Goal: Task Accomplishment & Management: Use online tool/utility

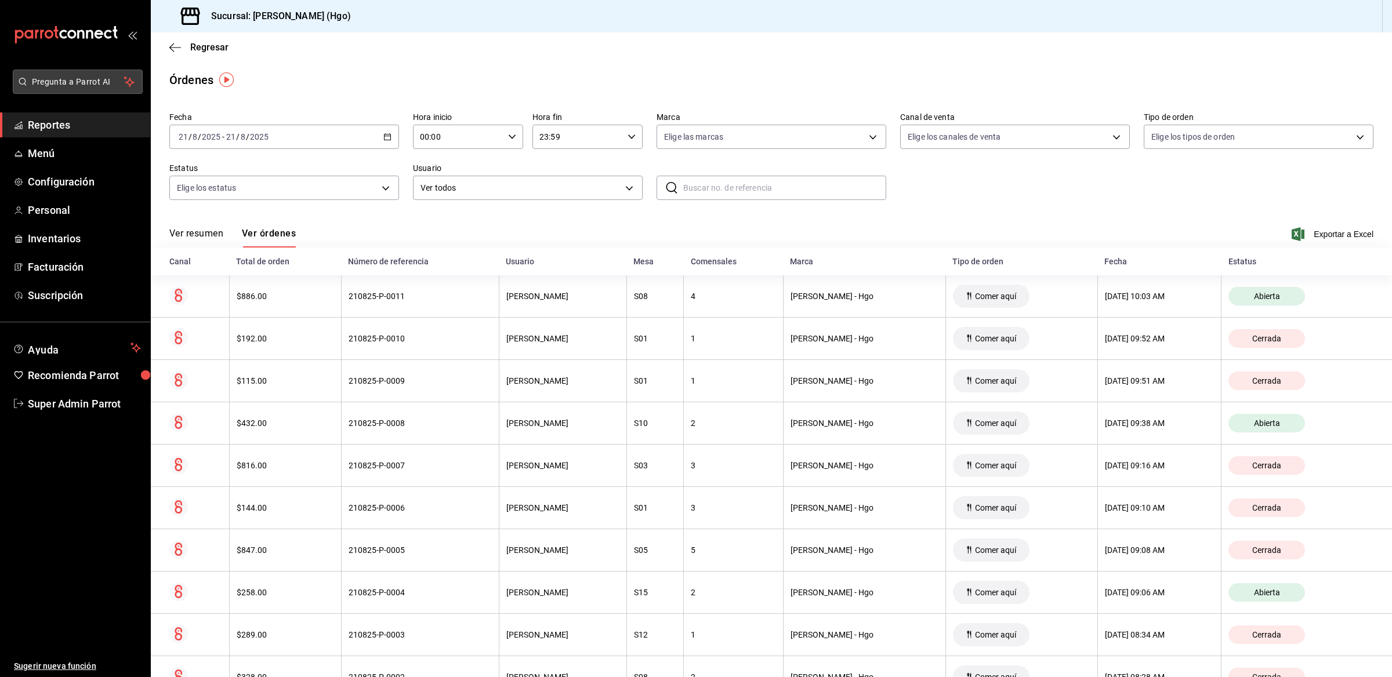
click at [78, 85] on span "Pregunta a Parrot AI" at bounding box center [78, 82] width 92 height 12
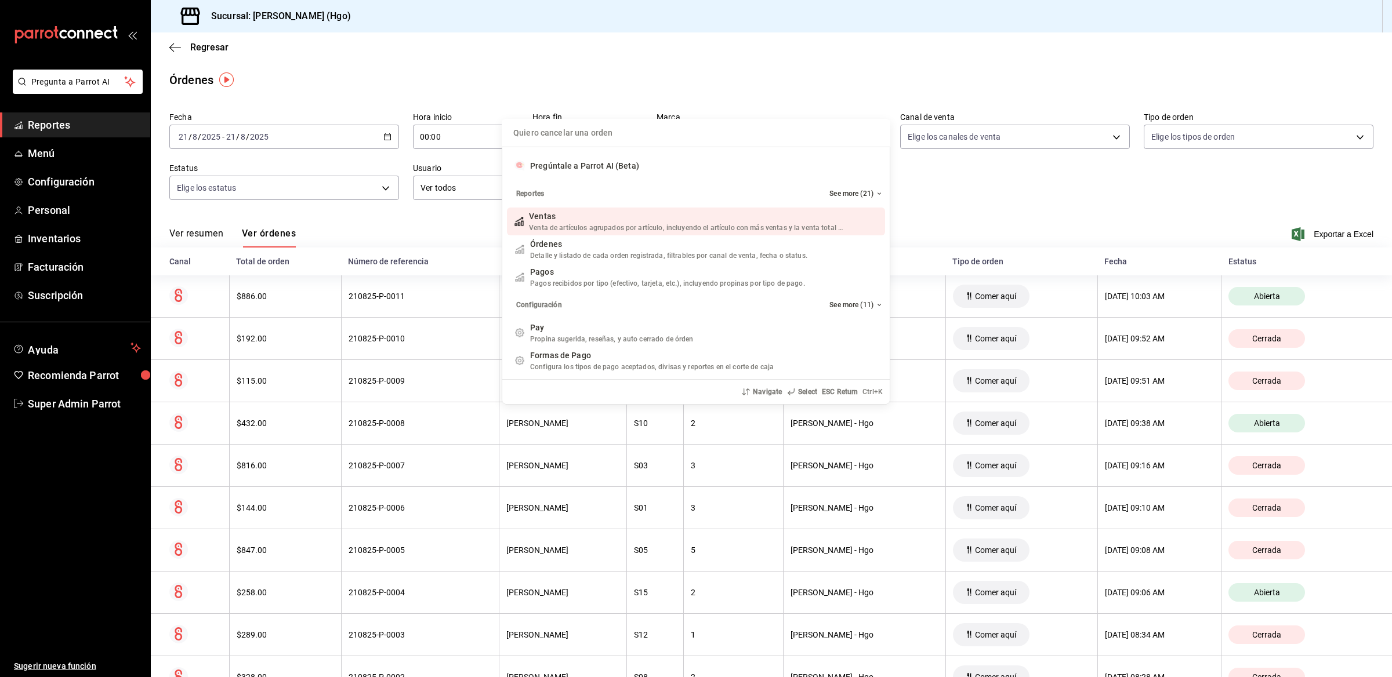
click at [633, 134] on input "Quiero cancelar una orden" at bounding box center [696, 133] width 375 height 28
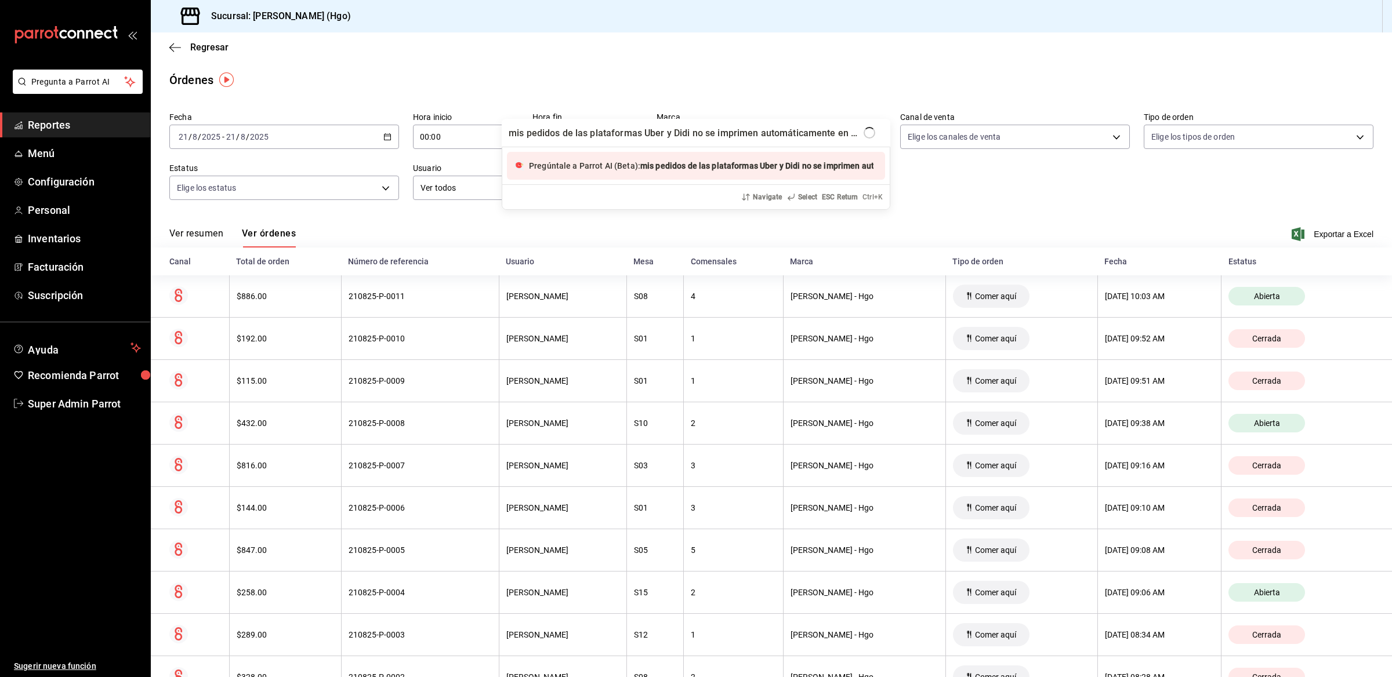
scroll to position [0, 1]
type input "mis pedidos de las plataformas Uber y Didi no se imprimen automáticamente en pa…"
click at [654, 166] on span "mis pedidos de las plataformas Uber y Didi no se imprimen automáticamente en pa…" at bounding box center [802, 165] width 325 height 9
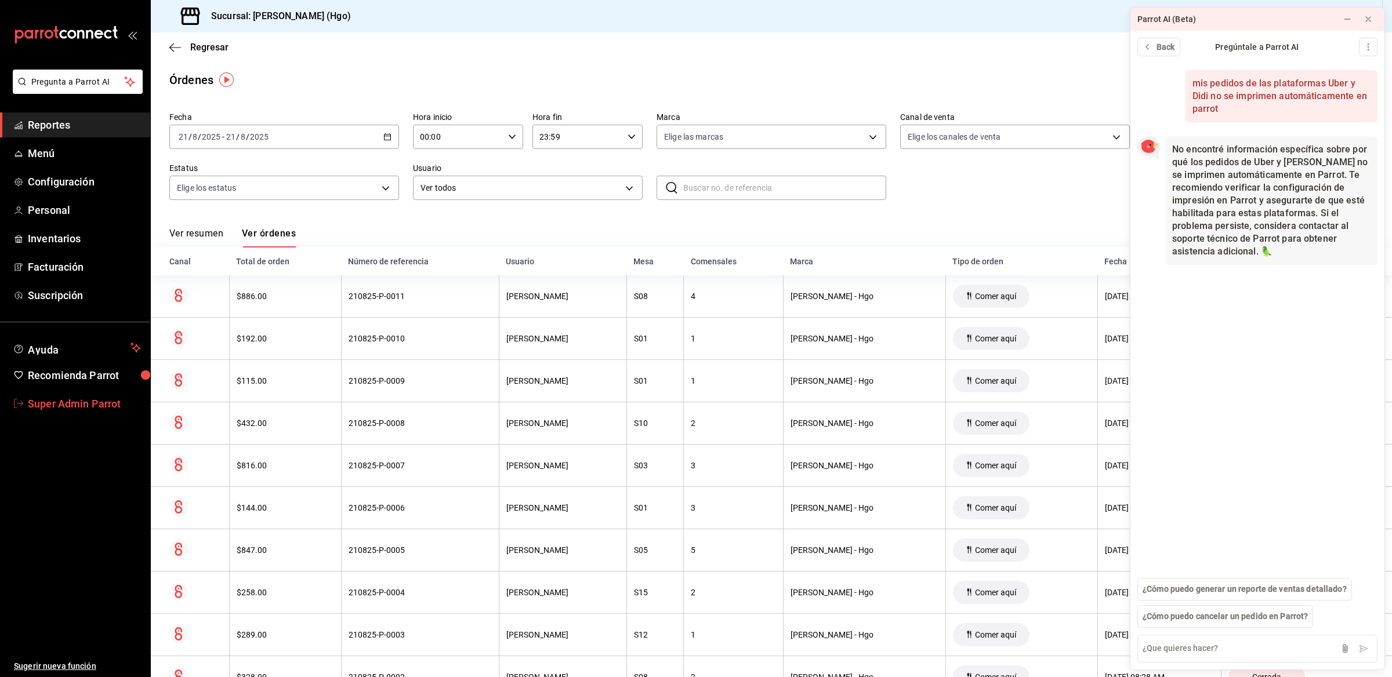
click at [80, 401] on span "Super Admin Parrot" at bounding box center [84, 404] width 113 height 16
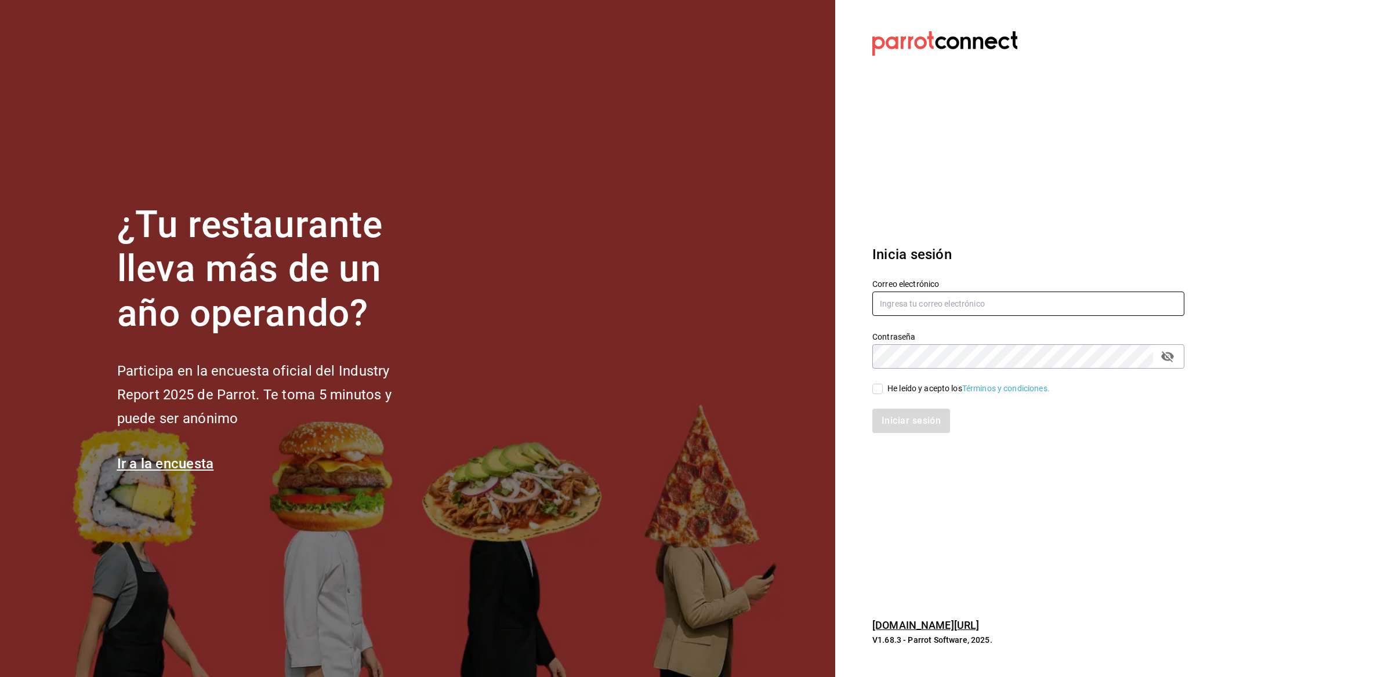
click at [895, 300] on input "text" at bounding box center [1028, 304] width 312 height 24
paste input "[EMAIL_ADDRESS][DOMAIN_NAME]"
click at [897, 305] on input "[EMAIL_ADDRESS][DOMAIN_NAME]" at bounding box center [1028, 304] width 312 height 24
paste input "Parr0tConnec7"
type input "[EMAIL_ADDRESS][DOMAIN_NAME]"
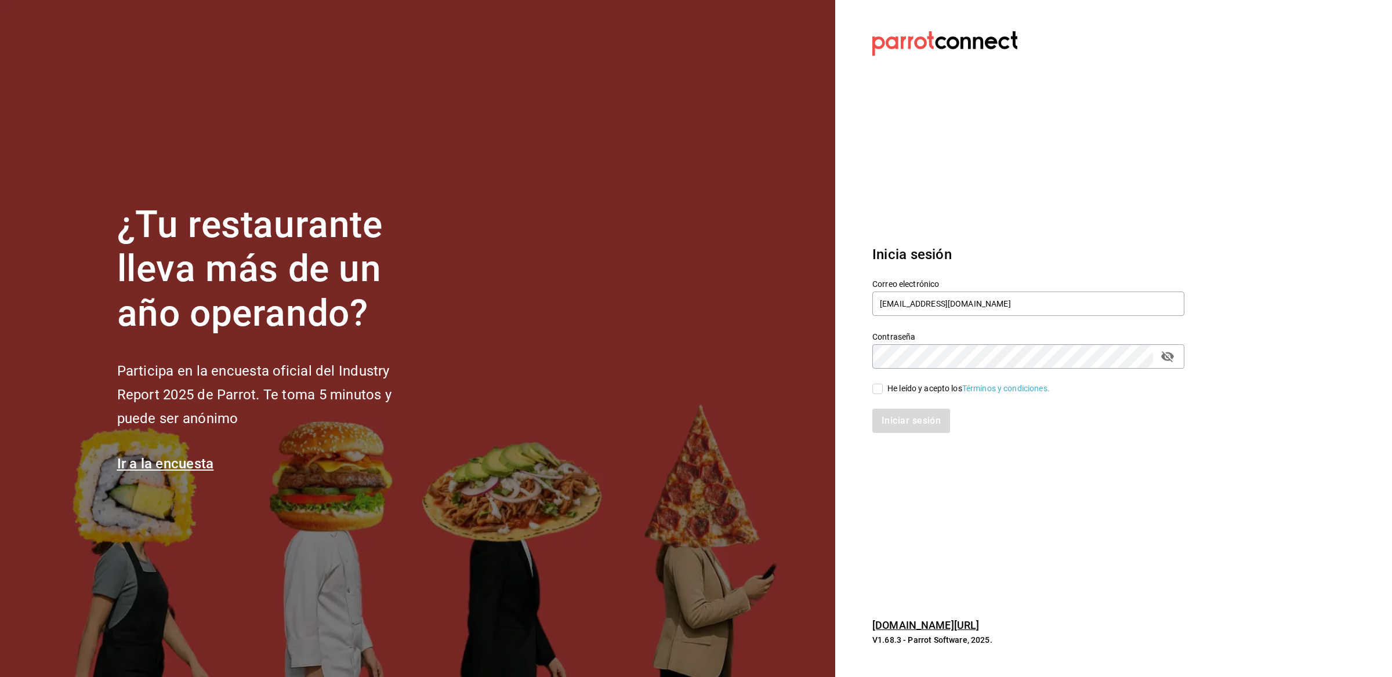
click at [888, 368] on div "Correo electrónico [EMAIL_ADDRESS][DOMAIN_NAME] Contraseña Contraseña He leído …" at bounding box center [1021, 349] width 326 height 169
click at [882, 387] on input "He leído y acepto los Términos y condiciones." at bounding box center [877, 389] width 10 height 10
checkbox input "true"
click at [882, 411] on button "Iniciar sesión" at bounding box center [911, 421] width 79 height 24
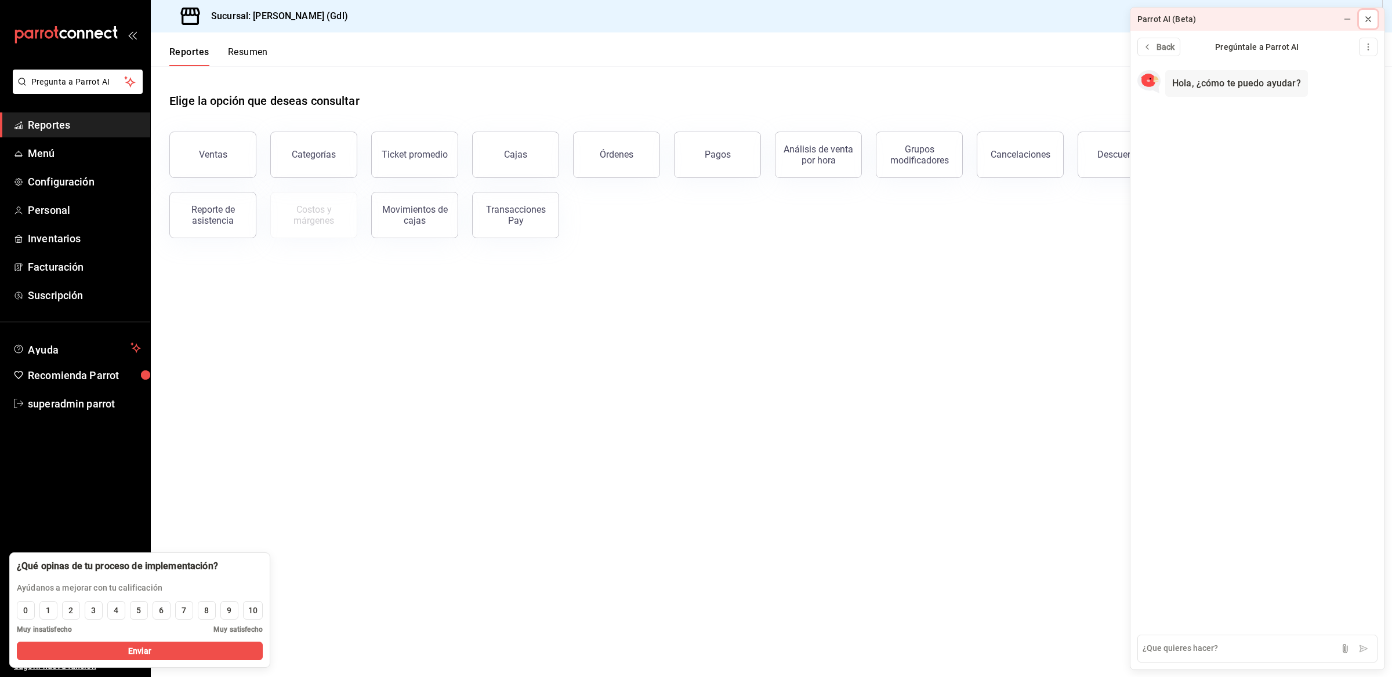
click at [1372, 16] on icon at bounding box center [1368, 18] width 9 height 9
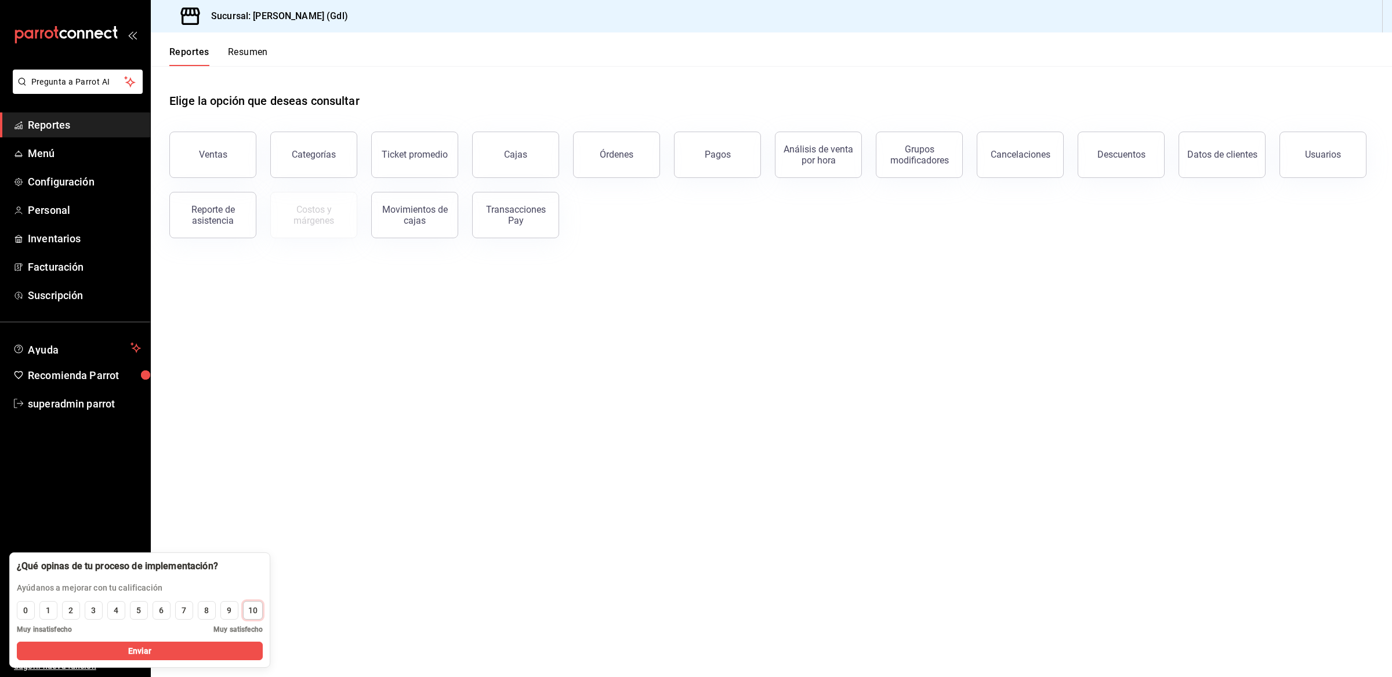
click at [252, 609] on div "10" at bounding box center [252, 611] width 9 height 12
click at [236, 650] on button "Enviar" at bounding box center [140, 651] width 246 height 19
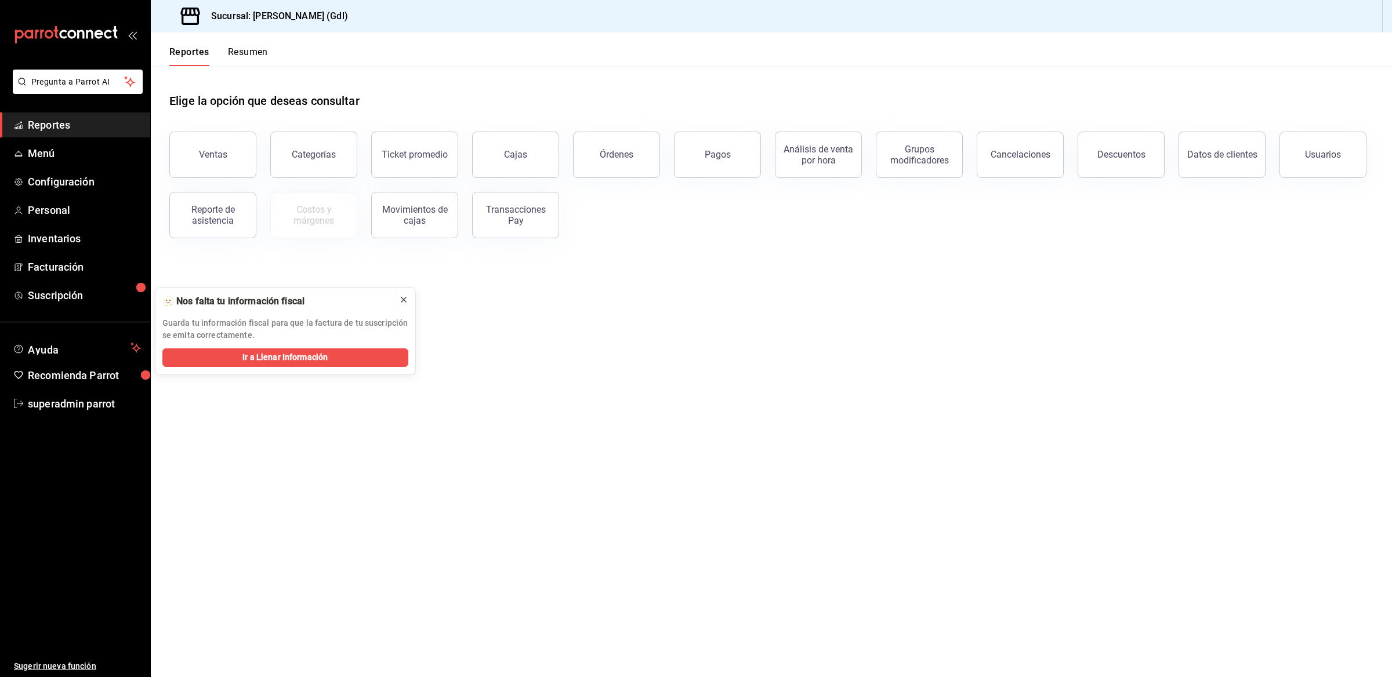
click at [400, 303] on icon at bounding box center [403, 299] width 9 height 9
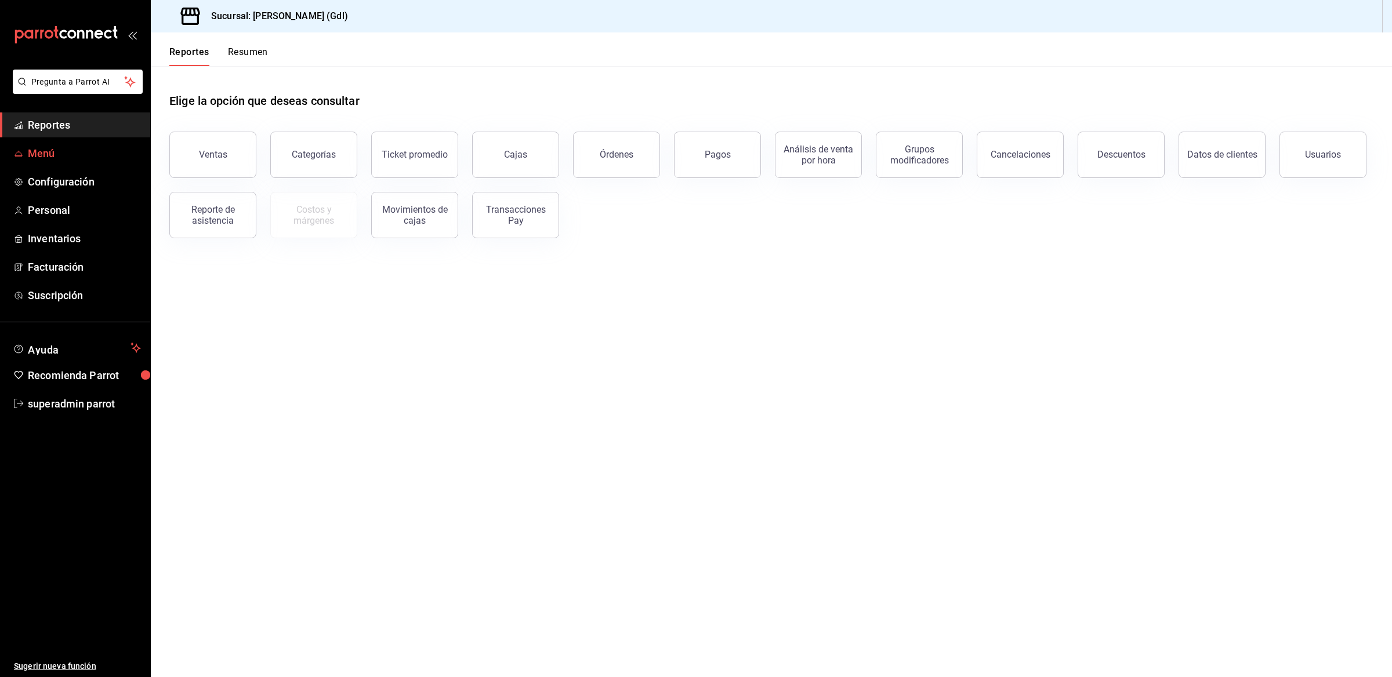
click at [62, 163] on link "Menú" at bounding box center [75, 153] width 150 height 25
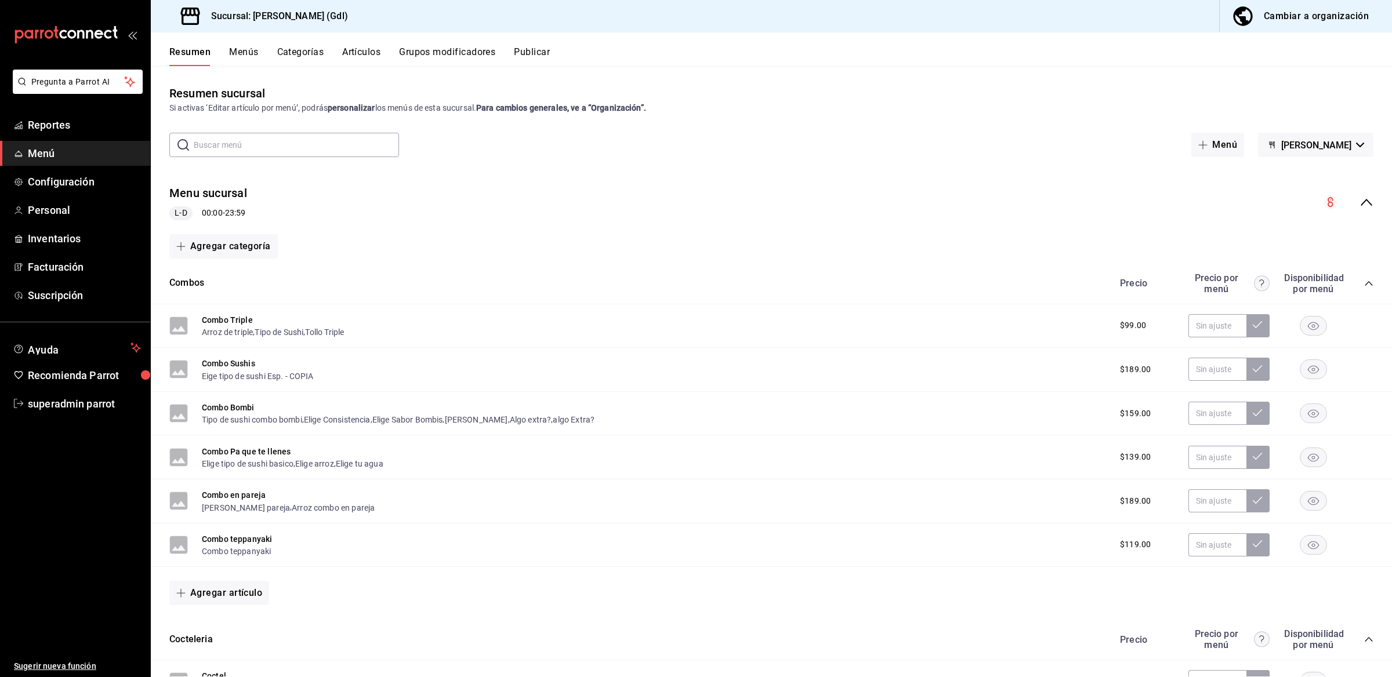
click at [1359, 201] on icon "collapse-menu-row" at bounding box center [1366, 202] width 14 height 14
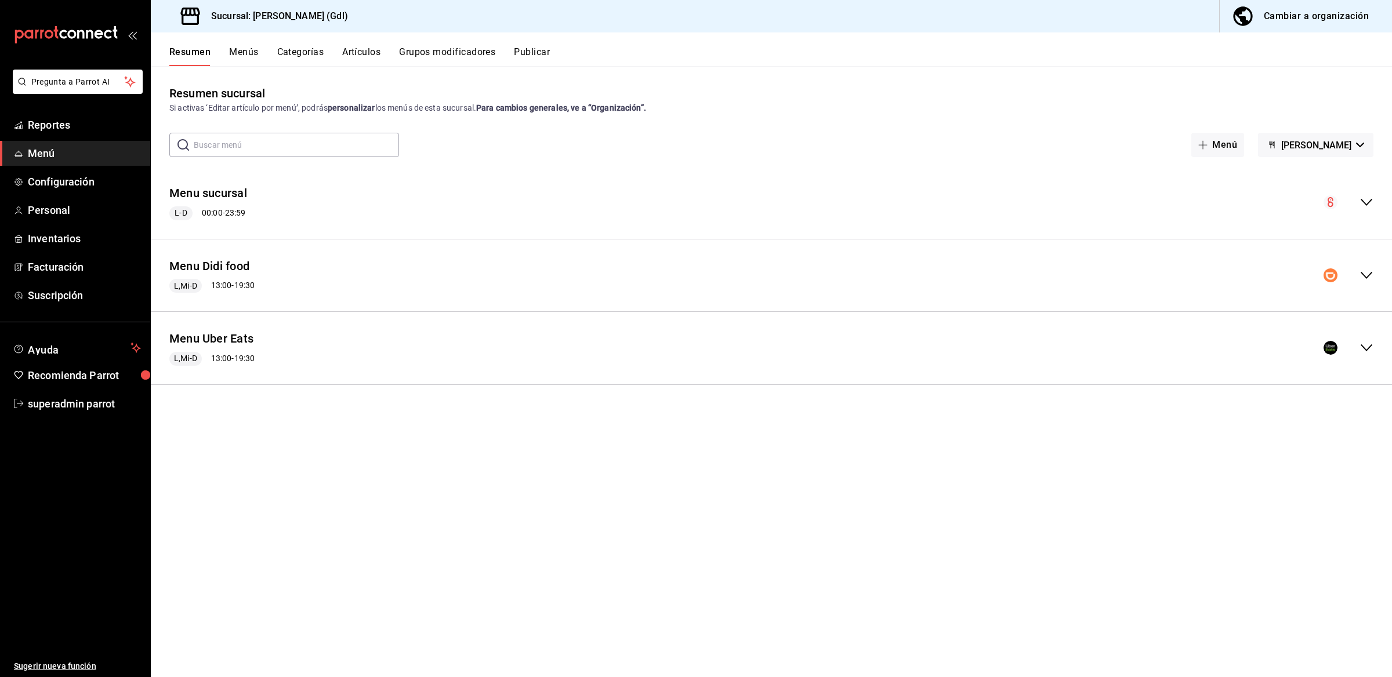
click at [1366, 276] on icon "collapse-menu-row" at bounding box center [1366, 276] width 14 height 14
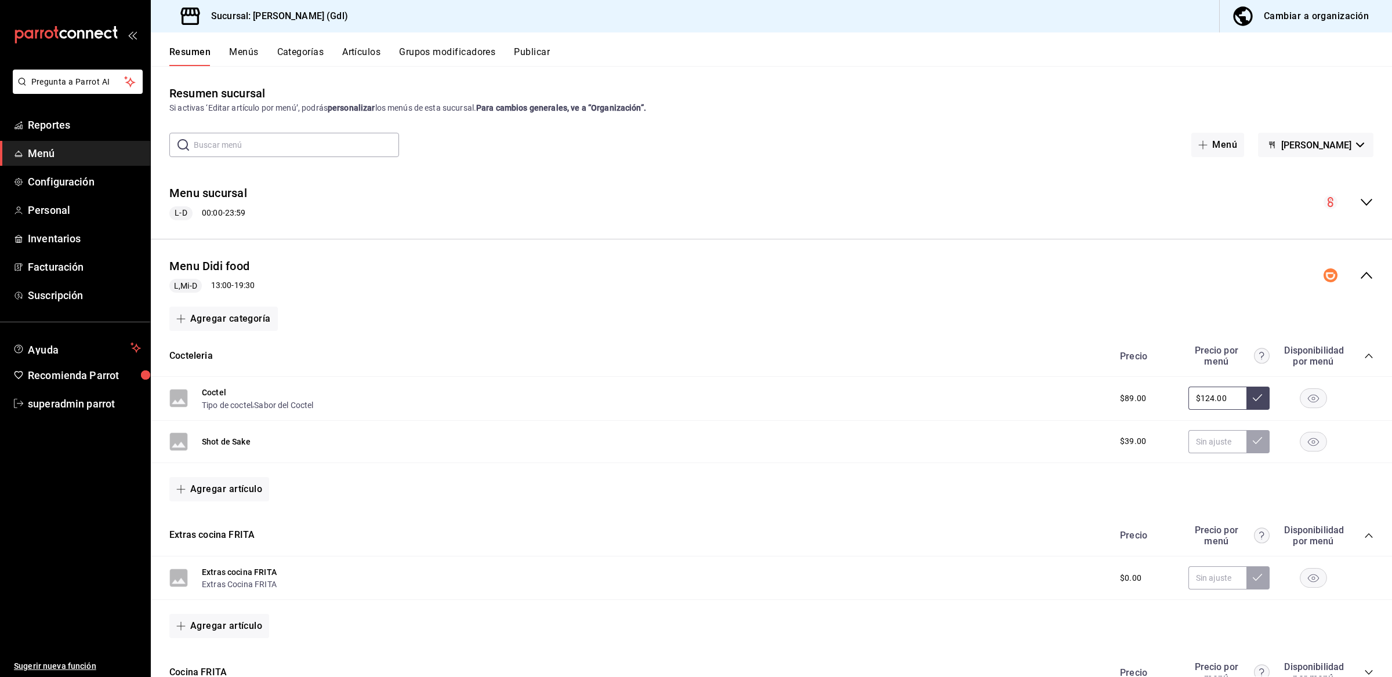
click at [1366, 276] on div "Menu Didi food L,Mi-D 13:00 - 19:30" at bounding box center [771, 276] width 1241 height 54
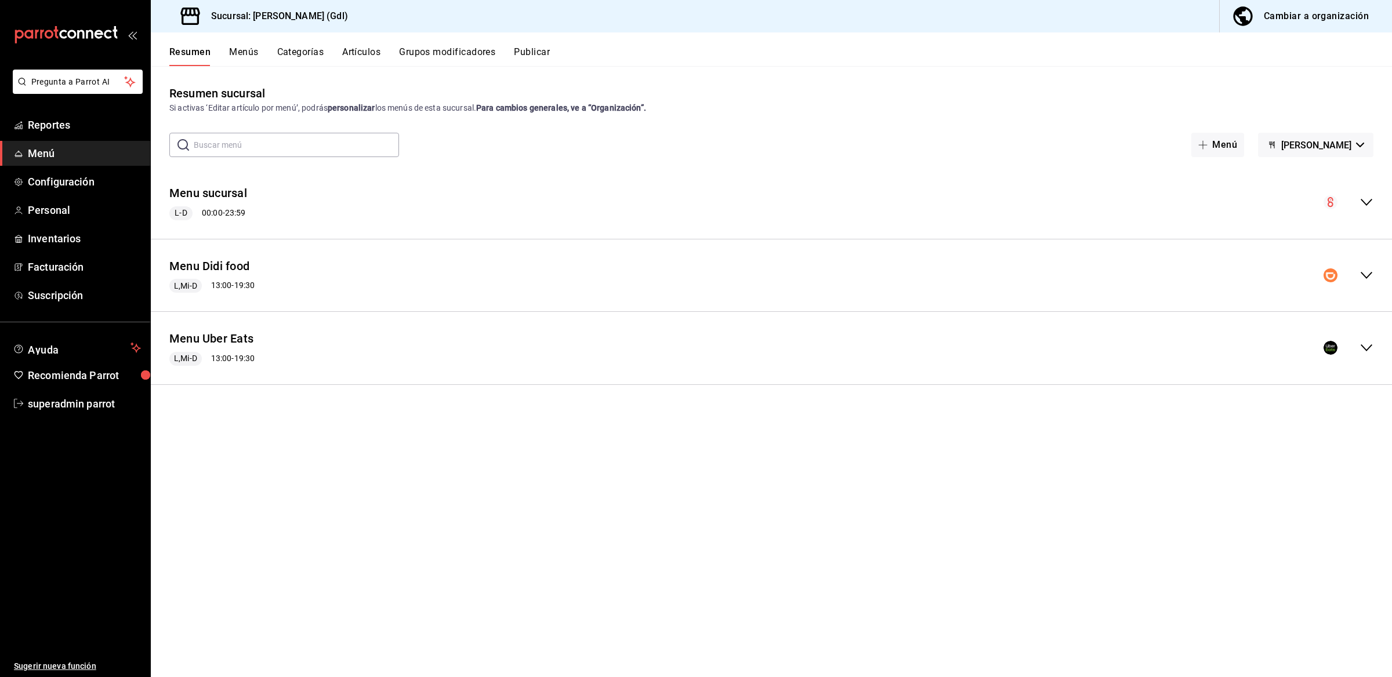
click at [1366, 347] on icon "collapse-menu-row" at bounding box center [1366, 348] width 14 height 14
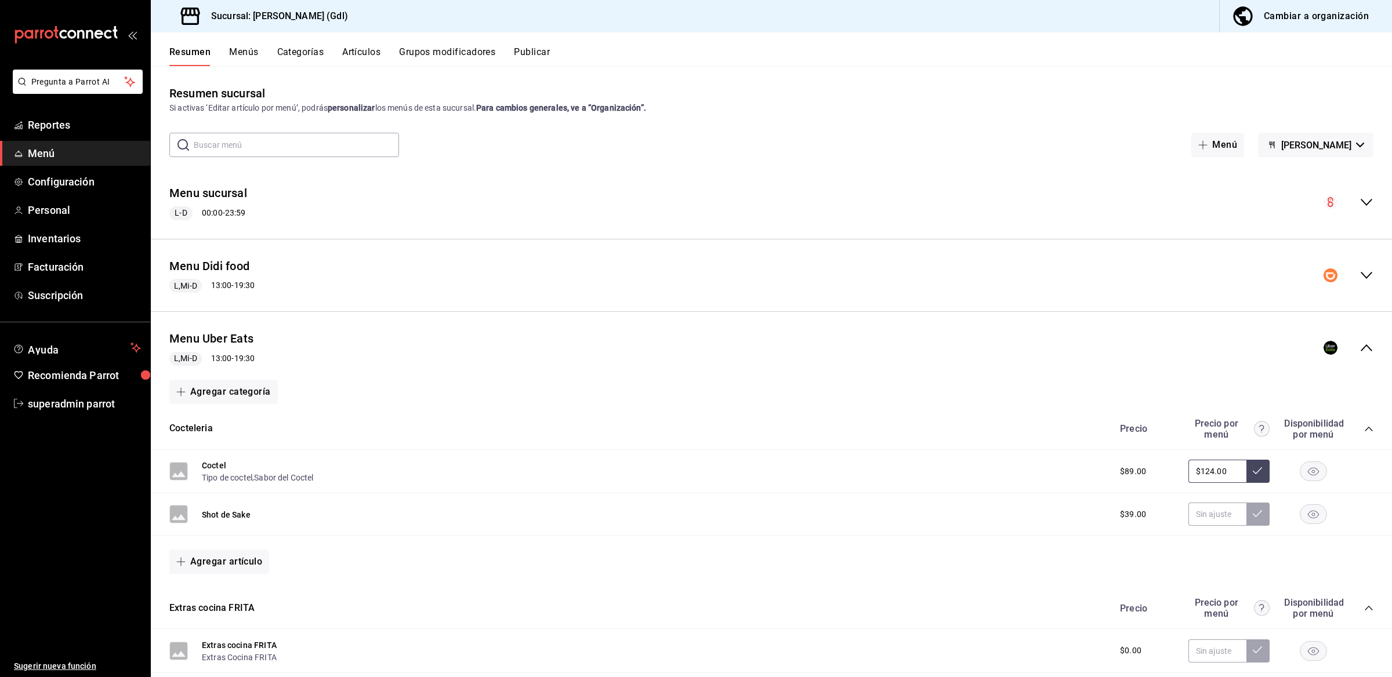
click at [1366, 347] on div "Menu Uber Eats L,Mi-D 13:00 - 19:30" at bounding box center [771, 348] width 1241 height 54
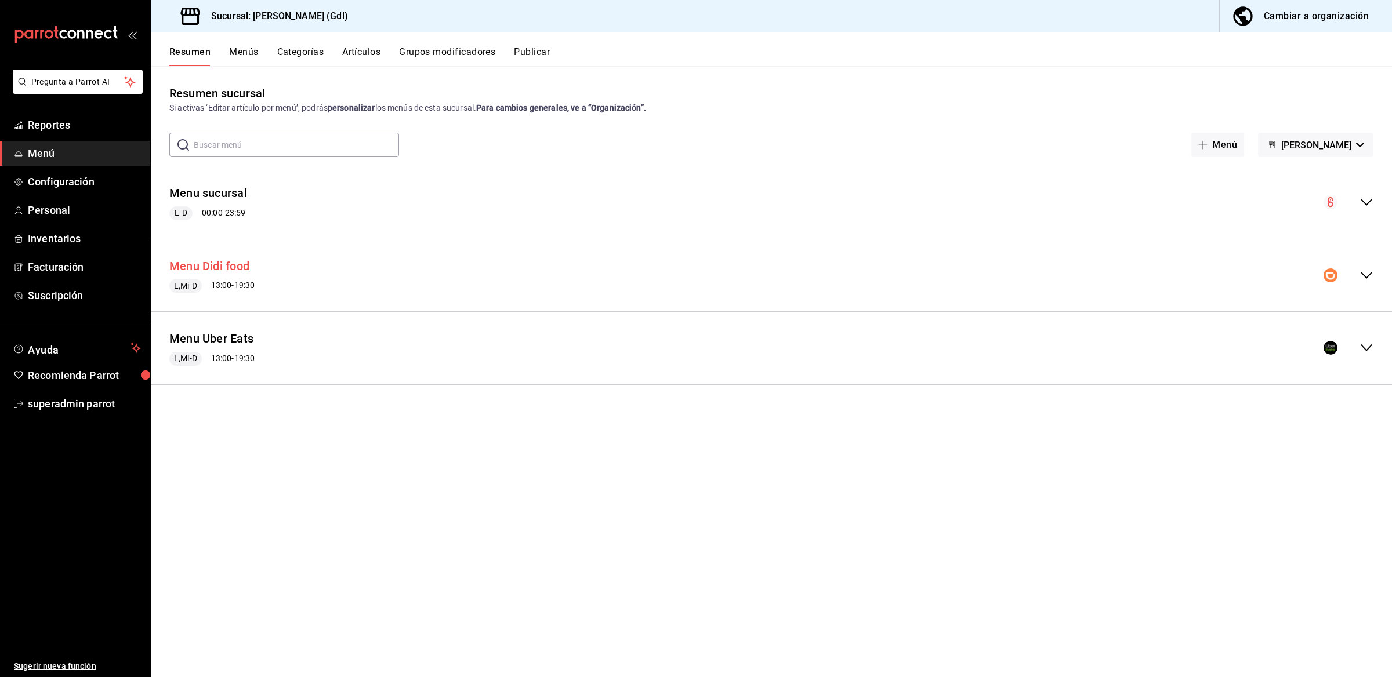
click at [241, 264] on button "Menu Didi food" at bounding box center [209, 266] width 80 height 17
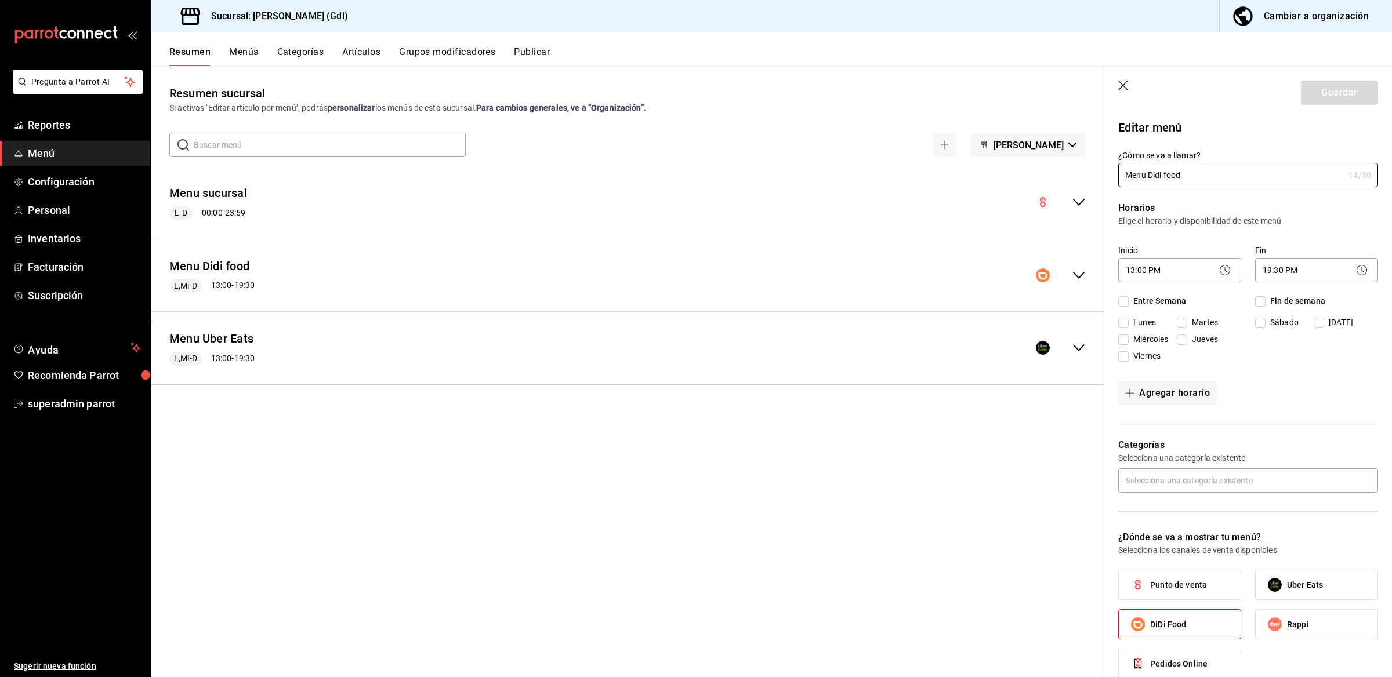
click at [300, 56] on button "Categorías" at bounding box center [300, 56] width 47 height 20
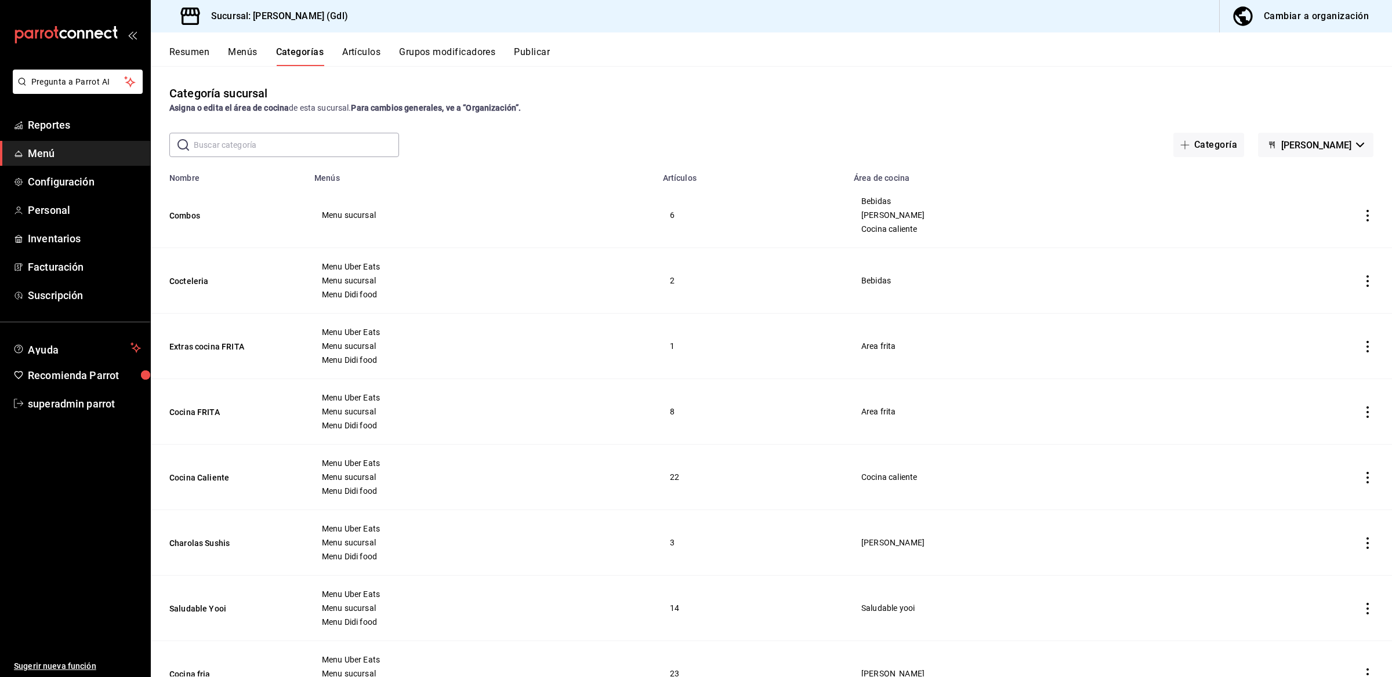
click at [237, 52] on button "Menús" at bounding box center [242, 56] width 29 height 20
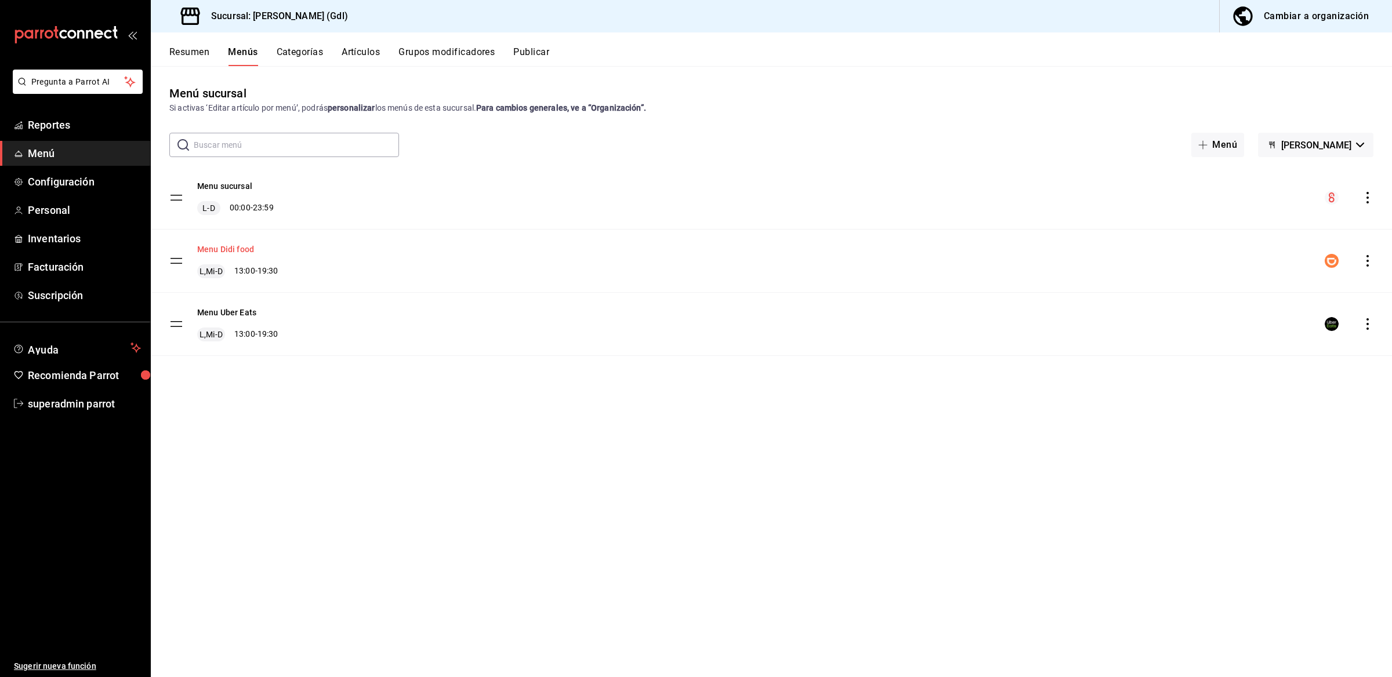
click at [219, 253] on button "Menu Didi food" at bounding box center [225, 250] width 57 height 12
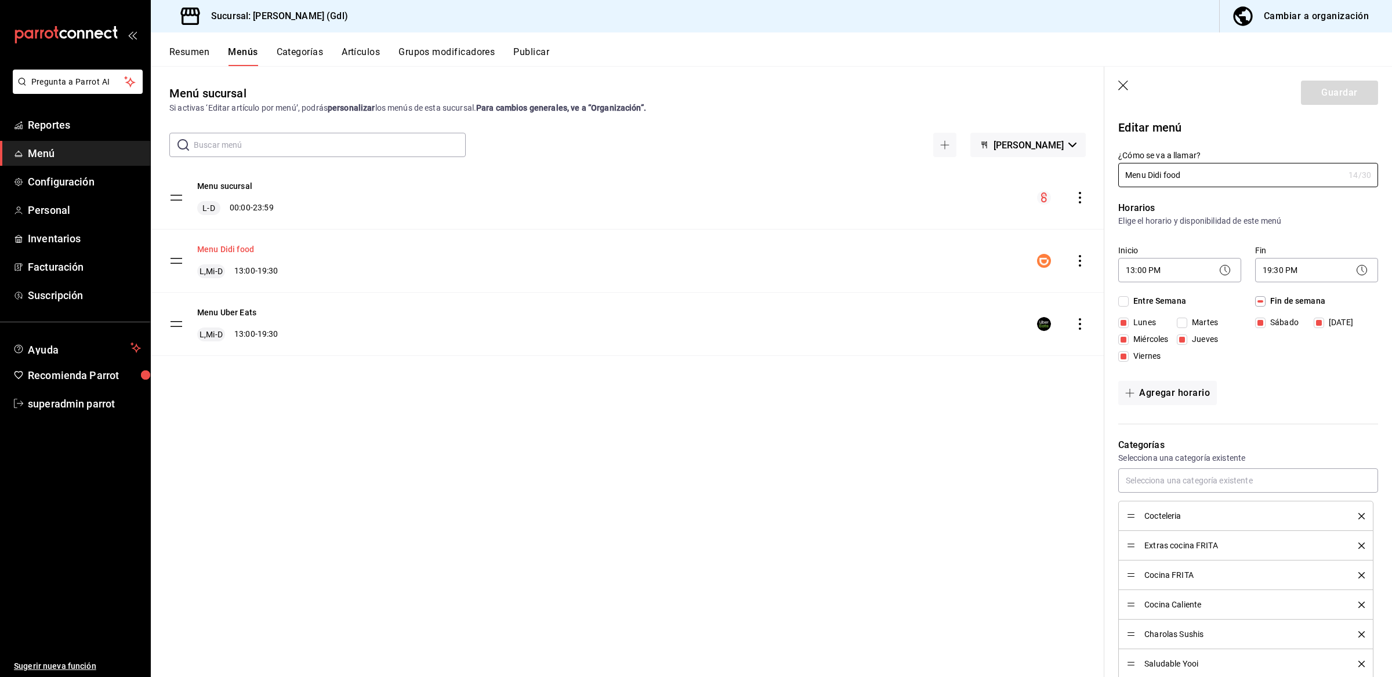
click at [238, 245] on button "Menu Didi food" at bounding box center [225, 250] width 57 height 12
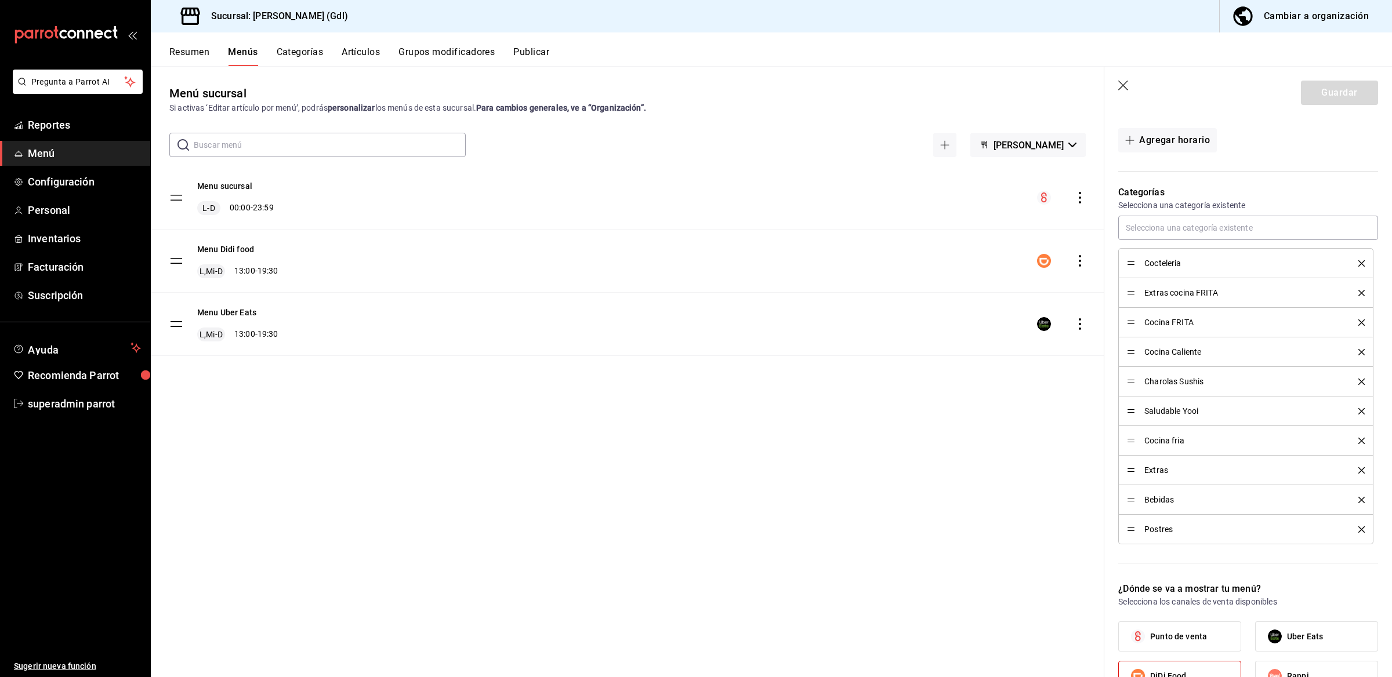
scroll to position [253, 0]
drag, startPoint x: 331, startPoint y: 16, endPoint x: 253, endPoint y: 22, distance: 77.4
click at [253, 22] on div "Sucursal: Sushi Yooi (Gdl) Cambiar a organización" at bounding box center [771, 16] width 1241 height 32
copy h3 "Sushi Yooi (Gdl)"
